Goal: Information Seeking & Learning: Check status

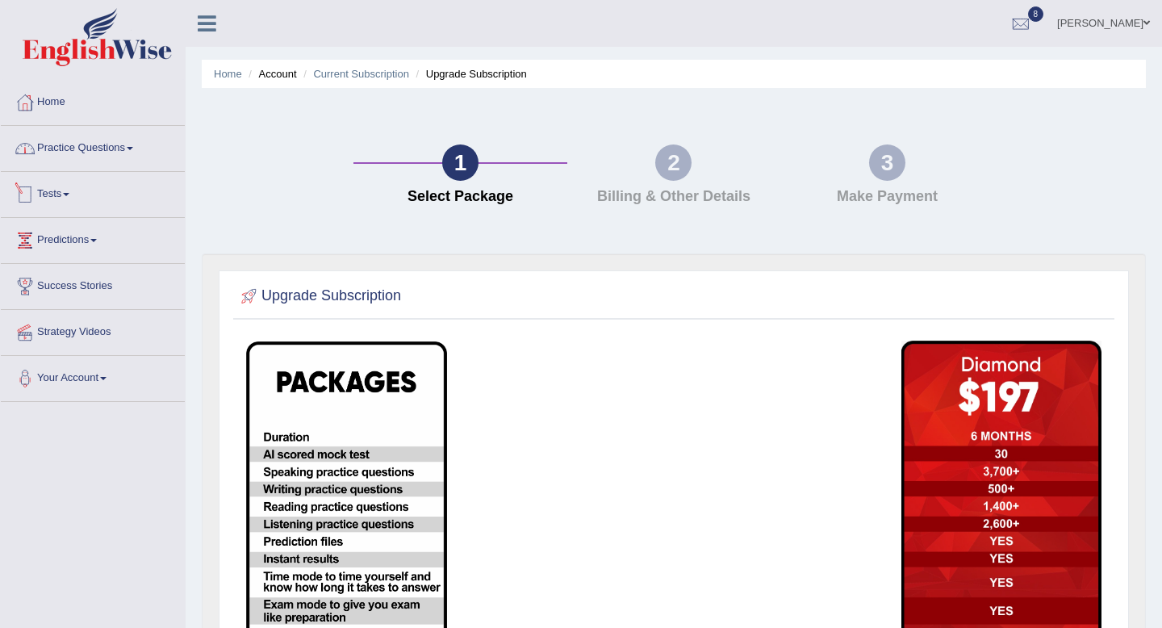
click at [106, 151] on link "Practice Questions" at bounding box center [93, 146] width 184 height 40
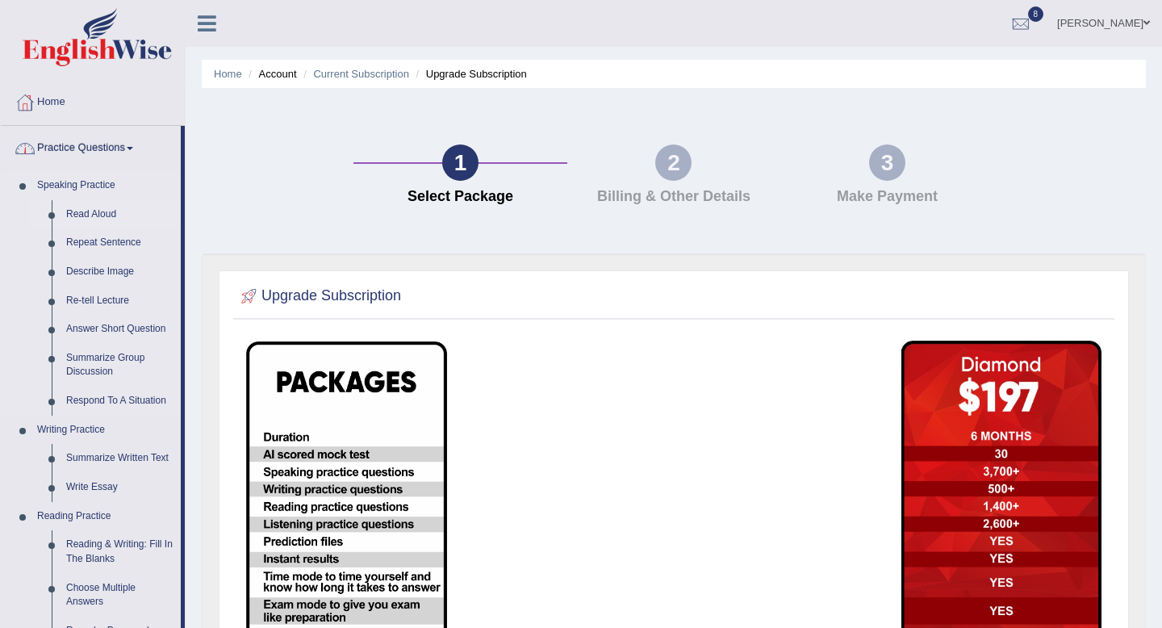
click at [80, 211] on link "Read Aloud" at bounding box center [120, 214] width 122 height 29
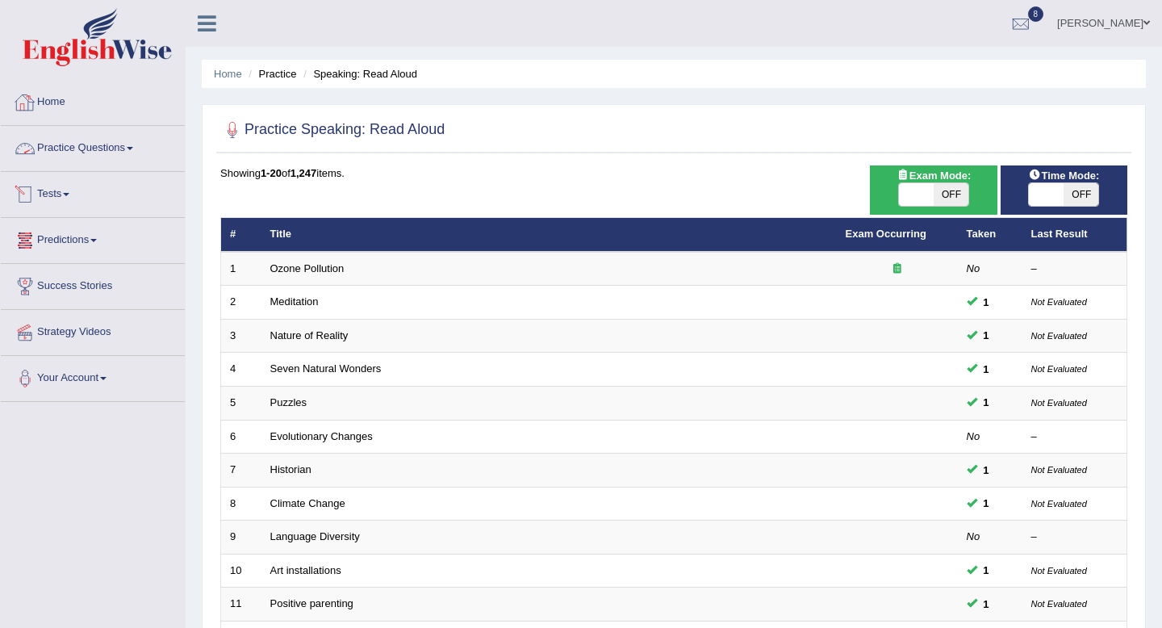
click at [43, 106] on link "Home" at bounding box center [93, 100] width 184 height 40
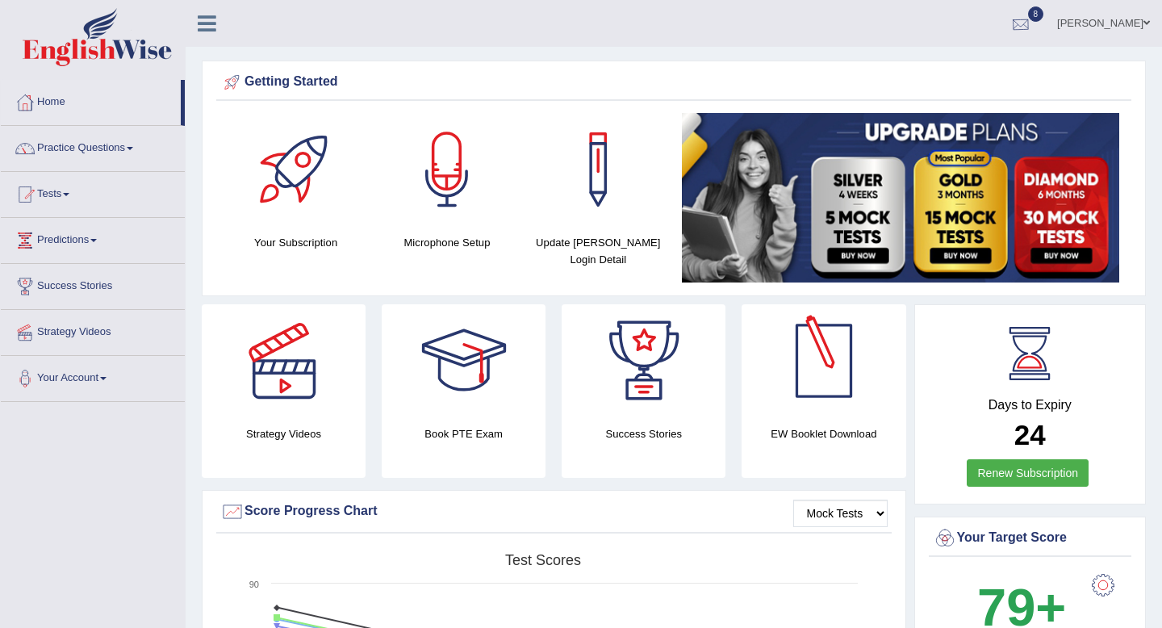
click at [1033, 27] on div at bounding box center [1021, 24] width 24 height 24
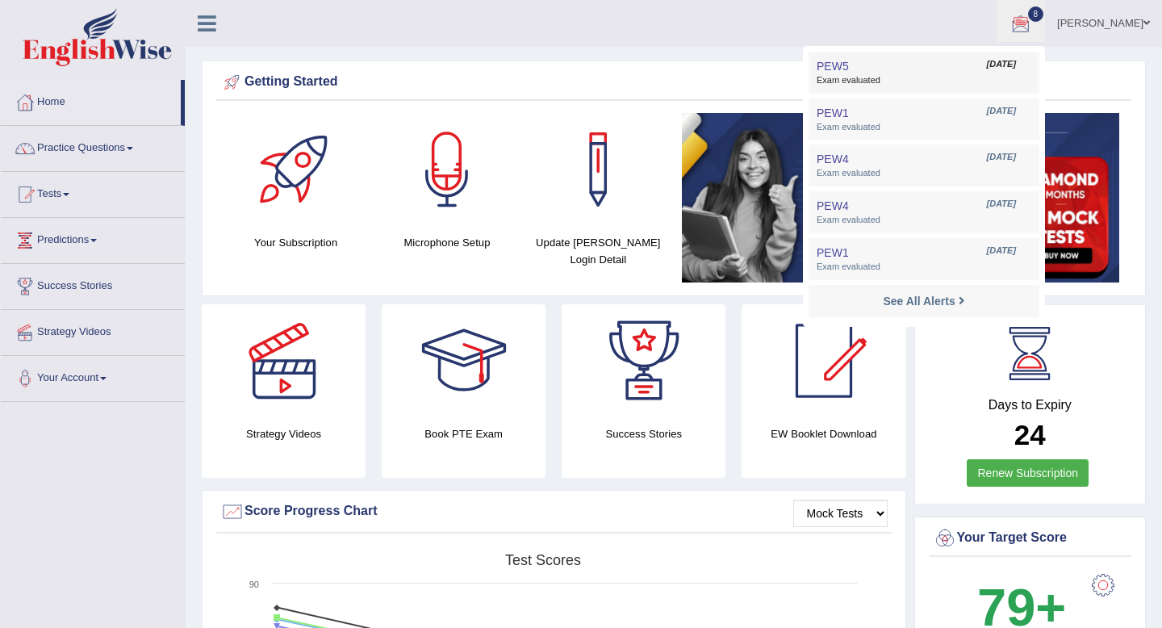
click at [897, 79] on span "Exam evaluated" at bounding box center [924, 80] width 215 height 13
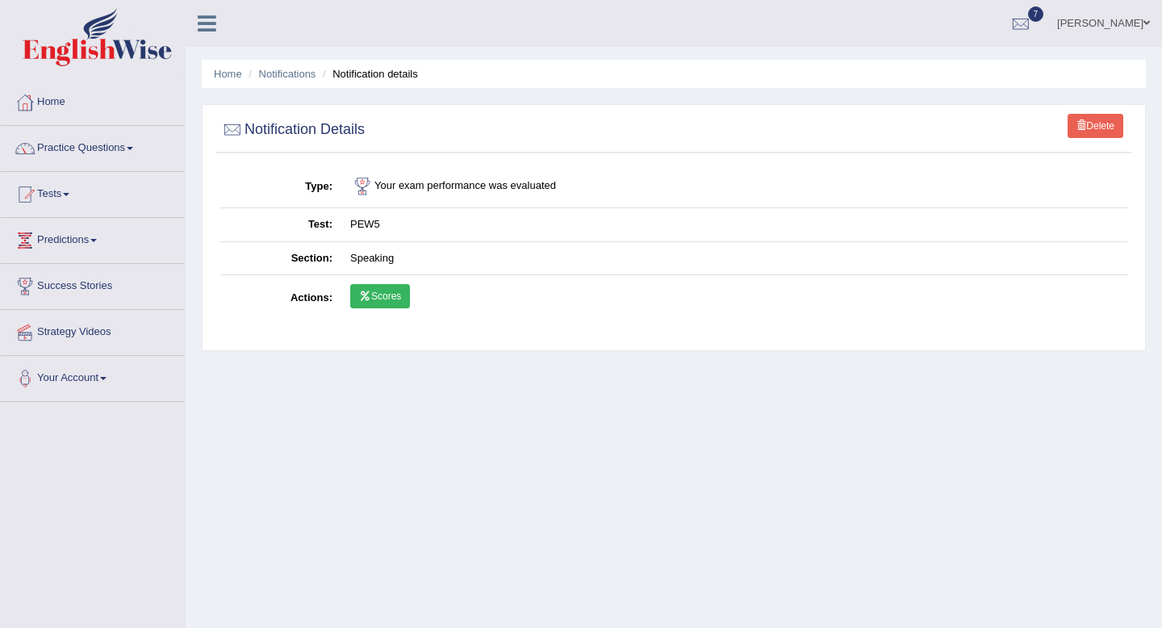
click at [385, 299] on link "Scores" at bounding box center [380, 296] width 60 height 24
click at [21, 261] on li "Predictions Latest Predictions" at bounding box center [93, 241] width 184 height 46
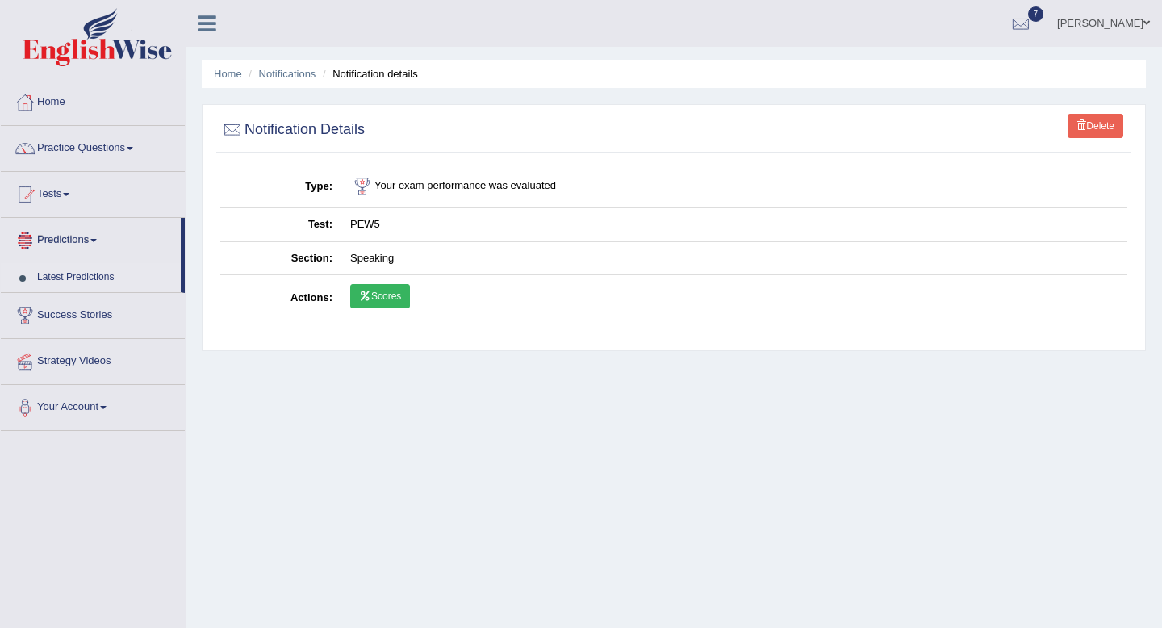
click at [66, 274] on link "Latest Predictions" at bounding box center [105, 277] width 151 height 29
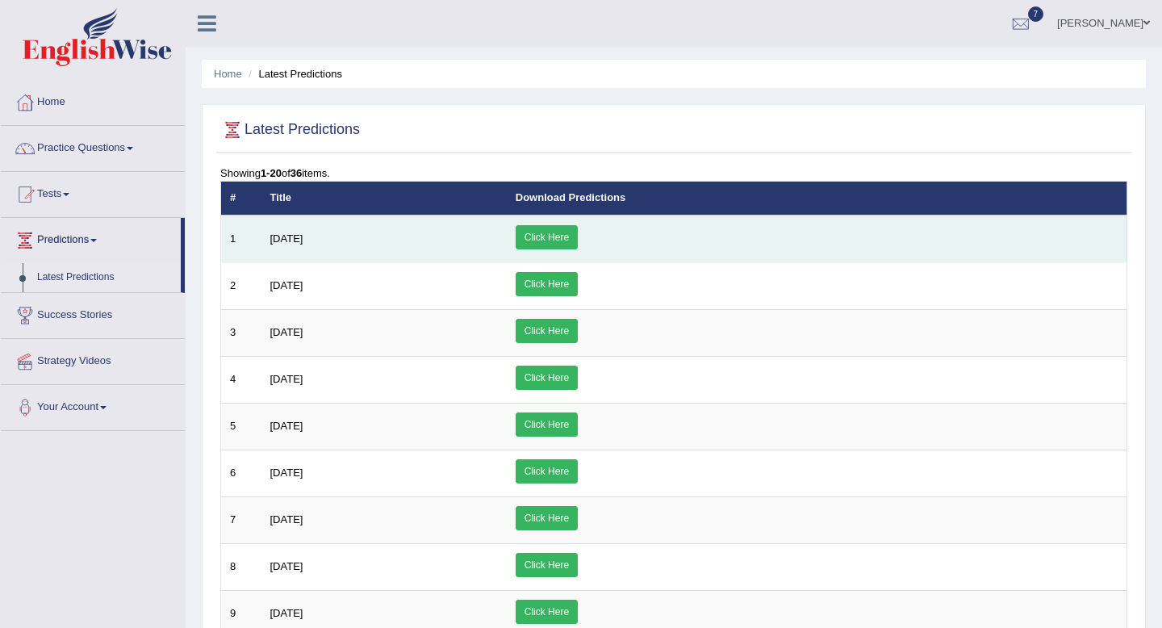
click at [578, 239] on link "Click Here" at bounding box center [547, 237] width 62 height 24
